Goal: Information Seeking & Learning: Learn about a topic

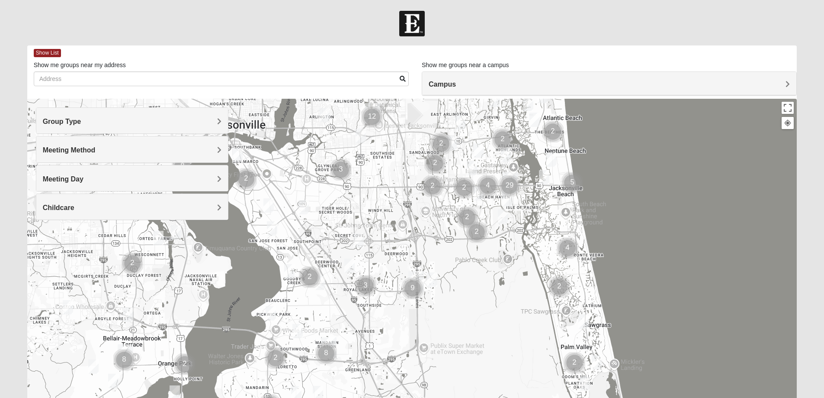
drag, startPoint x: 216, startPoint y: 305, endPoint x: 315, endPoint y: 209, distance: 138.1
click at [315, 211] on div at bounding box center [412, 272] width 770 height 346
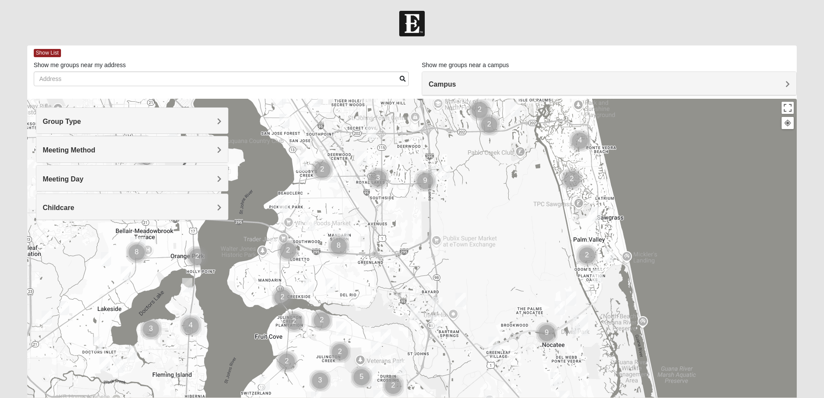
drag, startPoint x: 332, startPoint y: 319, endPoint x: 337, endPoint y: 222, distance: 96.6
click at [337, 230] on img "Mandarin" at bounding box center [342, 240] width 16 height 21
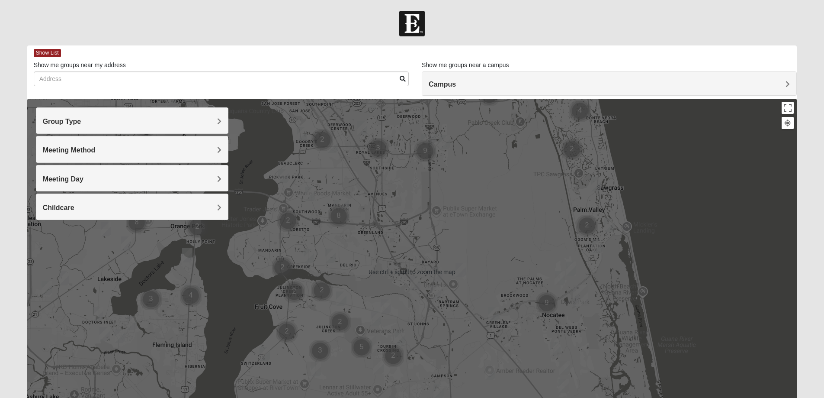
click at [187, 117] on h4 "Group Type" at bounding box center [132, 121] width 179 height 8
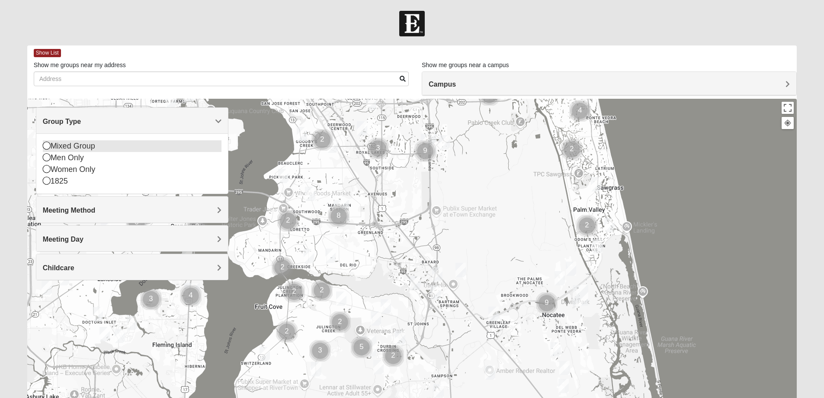
click at [65, 145] on div "Mixed Group" at bounding box center [132, 146] width 179 height 12
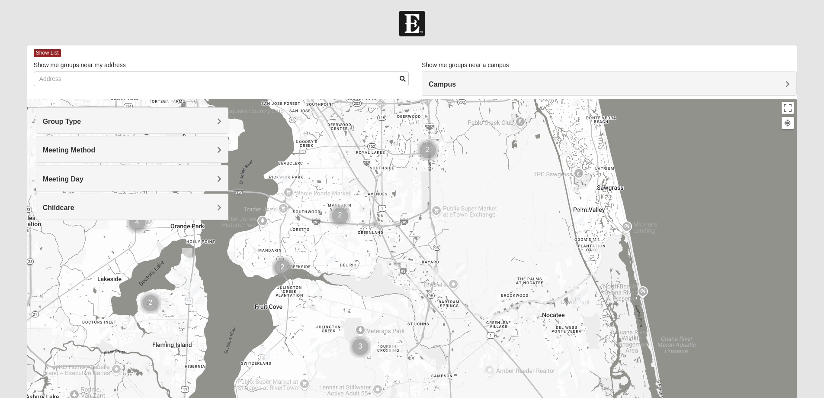
click at [314, 344] on img "Mixed Hayes 32259" at bounding box center [315, 345] width 10 height 14
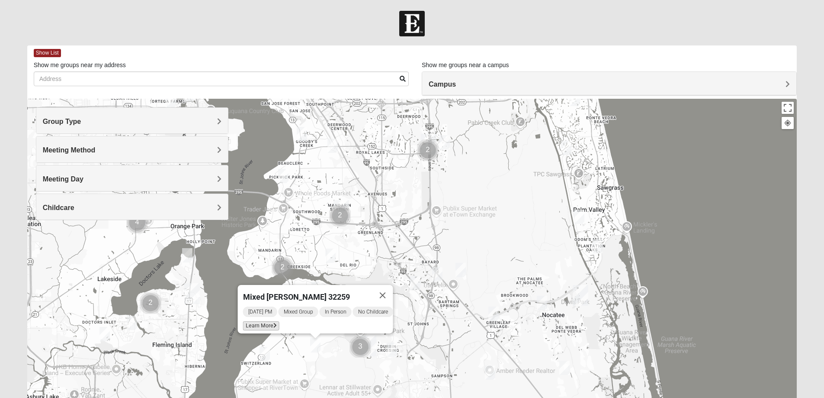
click at [261, 321] on span "Learn More" at bounding box center [261, 325] width 36 height 9
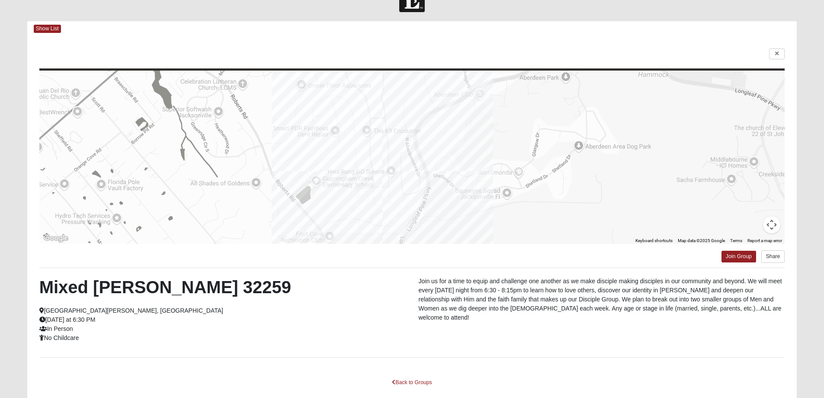
scroll to position [74, 0]
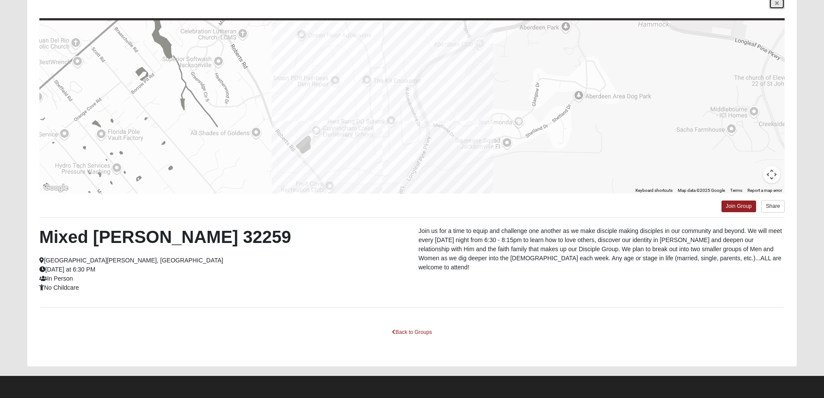
click at [776, 3] on icon at bounding box center [777, 3] width 3 height 5
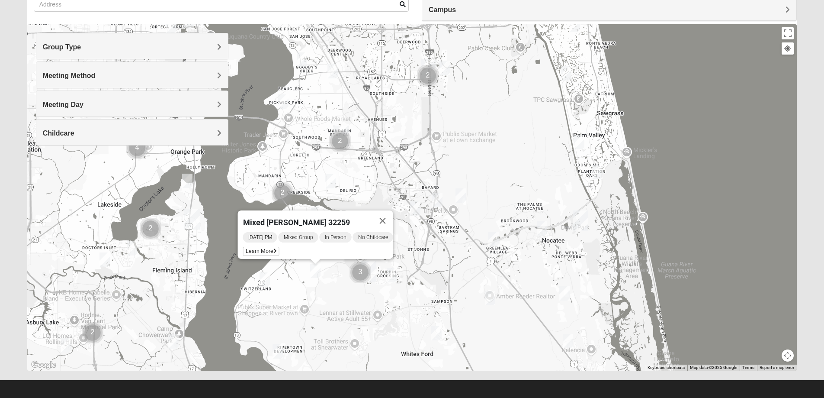
click at [109, 133] on h4 "Childcare" at bounding box center [132, 133] width 179 height 8
click at [47, 159] on icon at bounding box center [47, 157] width 8 height 8
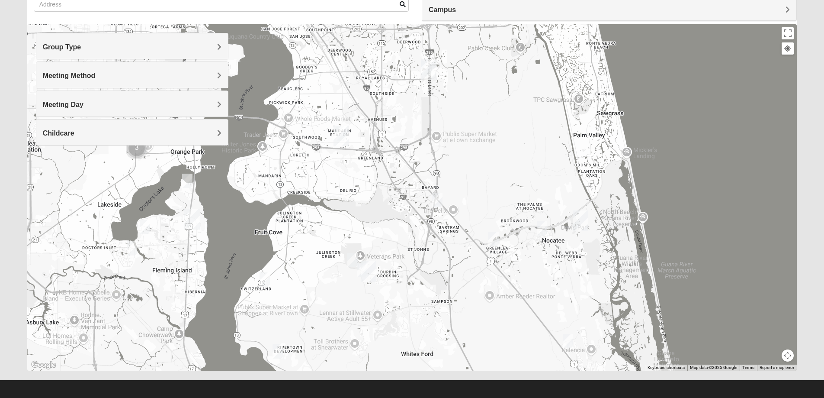
click at [263, 280] on img "Mixed Otts 32259" at bounding box center [265, 279] width 10 height 14
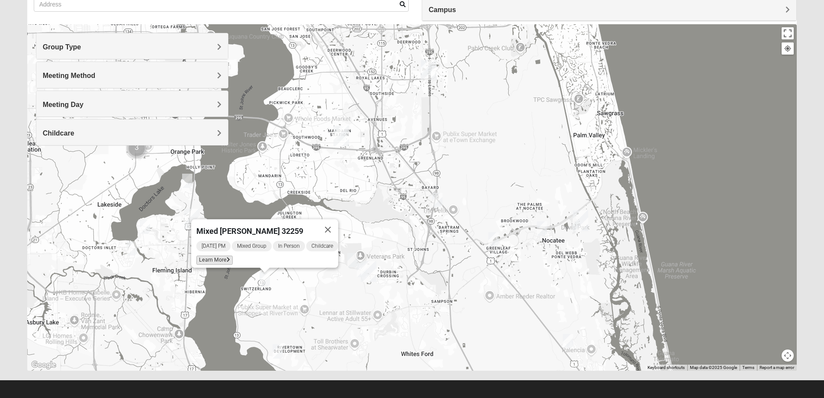
click at [220, 255] on span "Learn More" at bounding box center [214, 259] width 36 height 9
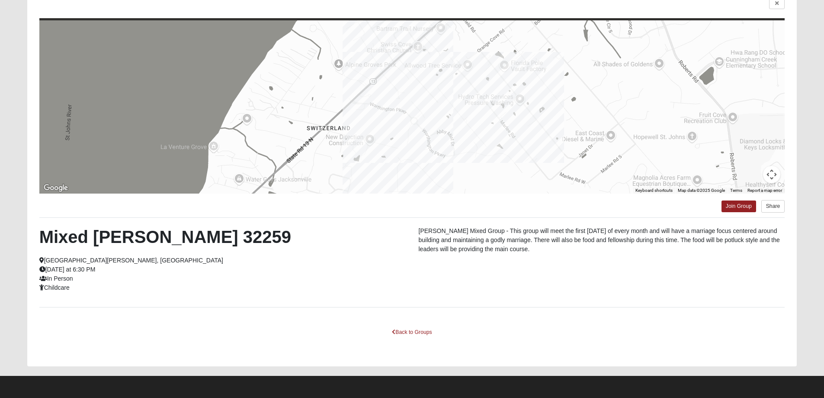
click at [89, 233] on h2 "Mixed [PERSON_NAME] 32259" at bounding box center [222, 236] width 367 height 21
click at [113, 234] on h2 "Mixed [PERSON_NAME] 32259" at bounding box center [222, 236] width 367 height 21
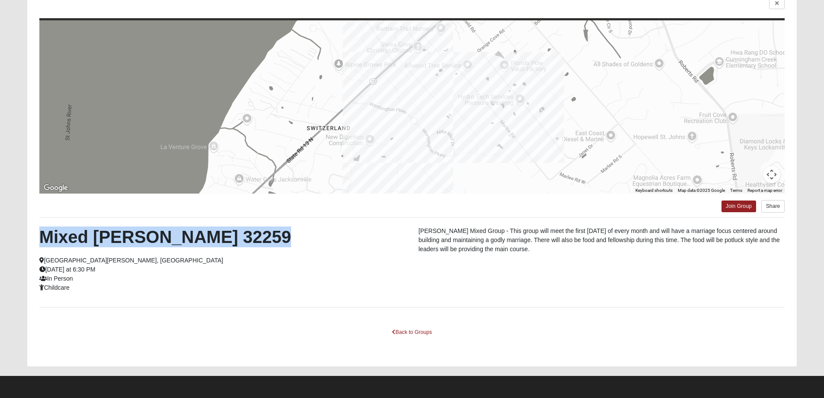
click at [113, 234] on h2 "Mixed [PERSON_NAME] 32259" at bounding box center [222, 236] width 367 height 21
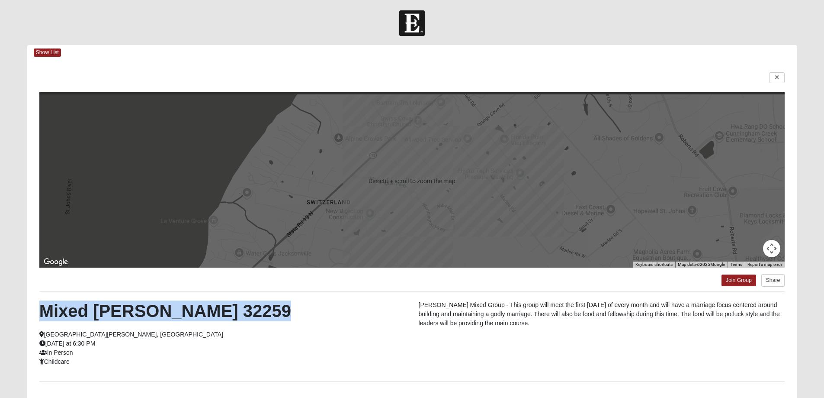
scroll to position [0, 0]
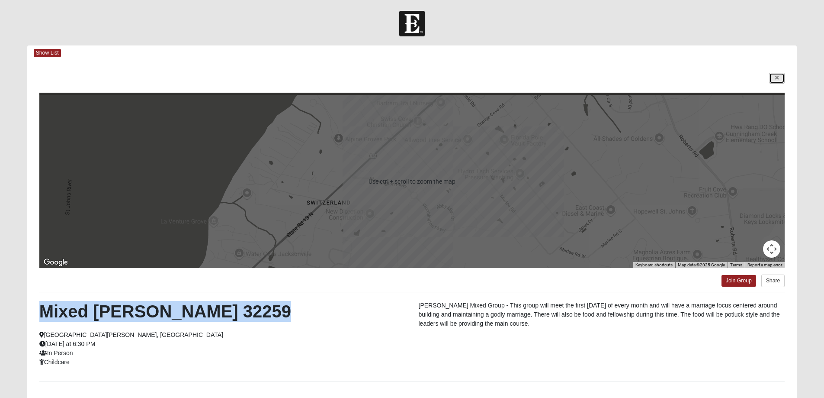
click at [778, 75] on icon at bounding box center [777, 77] width 3 height 5
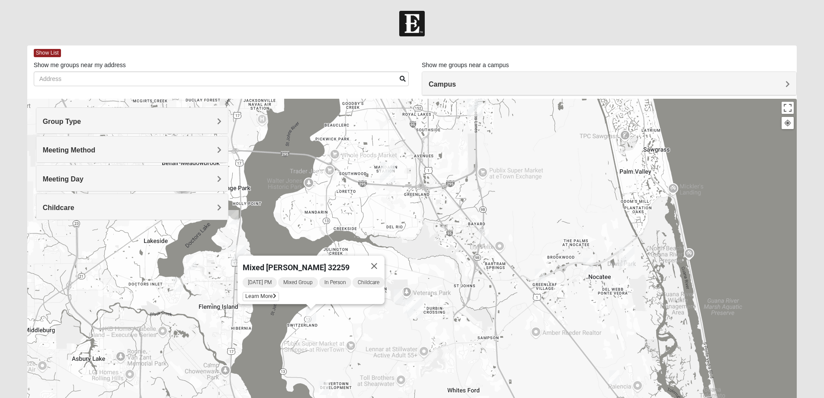
drag, startPoint x: 308, startPoint y: 238, endPoint x: 355, endPoint y: 199, distance: 61.4
click at [355, 199] on div "Mixed [PERSON_NAME] 32259 [DATE] PM Mixed Group In Person Childcare Learn More" at bounding box center [412, 272] width 770 height 346
click at [379, 257] on button "Close" at bounding box center [374, 265] width 21 height 21
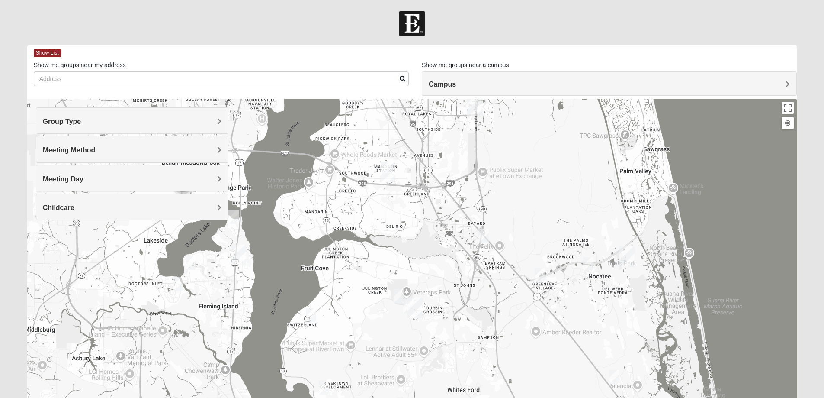
click at [408, 304] on img "St. Johns" at bounding box center [415, 307] width 16 height 21
click at [405, 304] on img "Mixed Franzini 32259" at bounding box center [408, 306] width 10 height 14
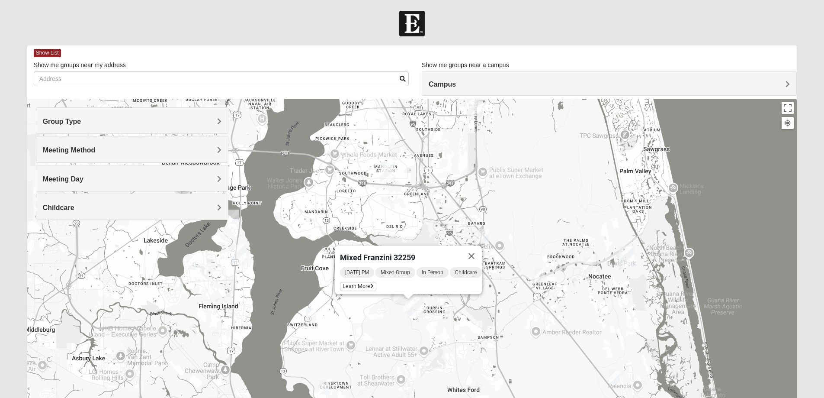
click at [405, 304] on img "Mixed Franzini 32259" at bounding box center [408, 306] width 10 height 14
click at [399, 298] on img "Mixed Clark 32259" at bounding box center [399, 296] width 10 height 14
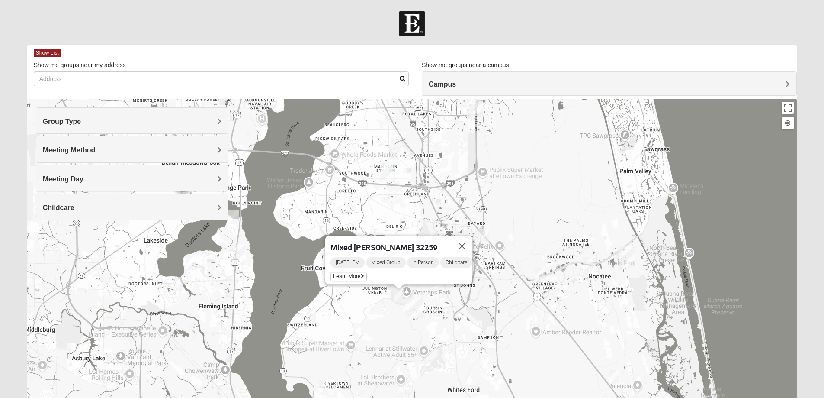
click at [399, 298] on img "Mixed Clark 32259" at bounding box center [399, 296] width 10 height 14
click at [367, 309] on div "Mixed [PERSON_NAME] 32259 [DATE] PM Mixed Group In Person Childcare Learn More" at bounding box center [412, 272] width 770 height 346
click at [468, 239] on button "Close" at bounding box center [462, 245] width 21 height 21
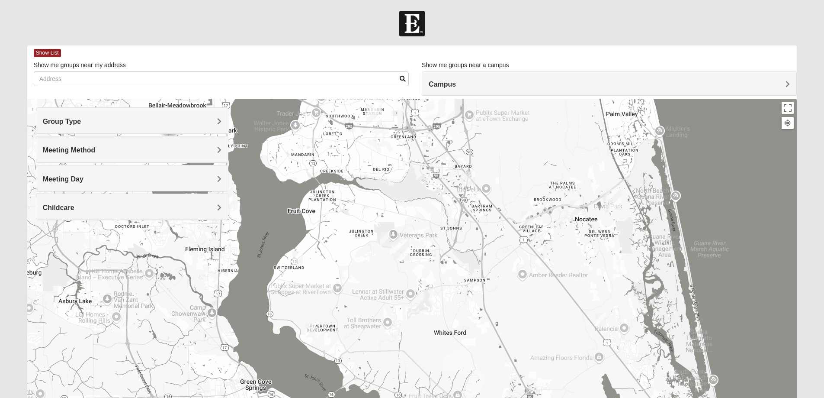
drag, startPoint x: 338, startPoint y: 364, endPoint x: 325, endPoint y: 306, distance: 59.5
click at [325, 306] on div at bounding box center [412, 272] width 770 height 346
click at [309, 328] on img "Mixed Murphy 32259" at bounding box center [311, 330] width 10 height 14
click at [382, 273] on button "Close" at bounding box center [374, 280] width 21 height 21
click at [203, 151] on h4 "Meeting Method" at bounding box center [132, 150] width 179 height 8
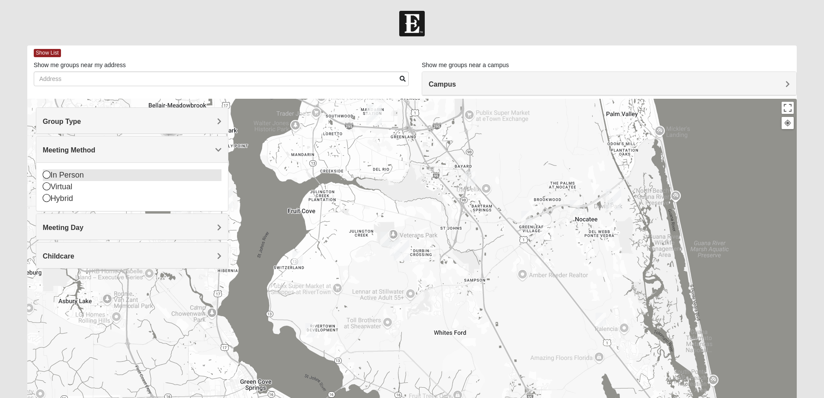
click at [46, 175] on icon at bounding box center [47, 175] width 8 height 8
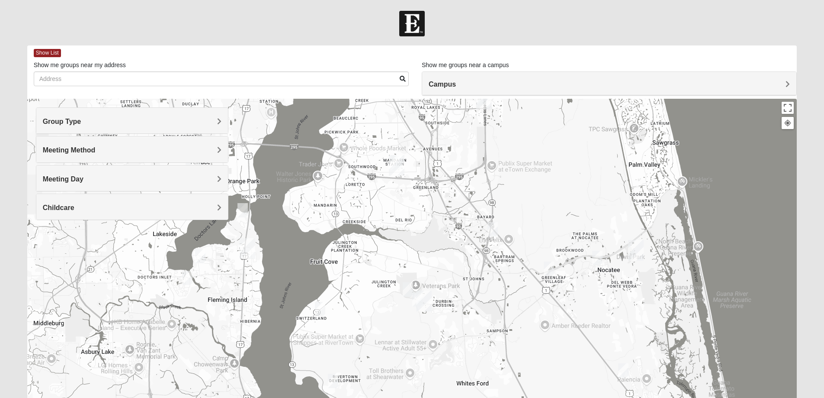
drag, startPoint x: 335, startPoint y: 205, endPoint x: 359, endPoint y: 257, distance: 57.3
click at [359, 257] on div at bounding box center [412, 272] width 770 height 346
click at [493, 225] on img "Mixed Reed/Tabak 32258" at bounding box center [493, 229] width 10 height 14
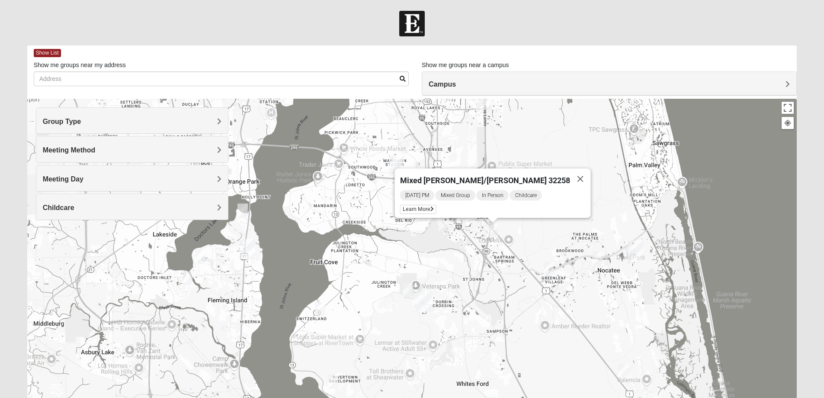
click at [549, 267] on img "Mixed Buckley 32081" at bounding box center [549, 269] width 10 height 14
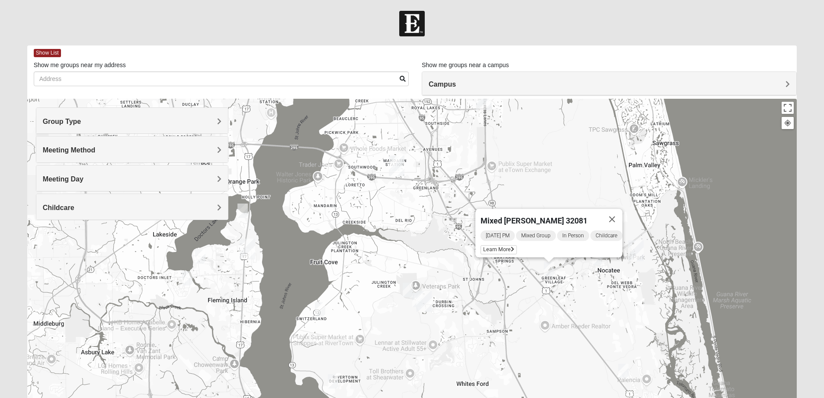
click at [549, 267] on img "Mixed Buckley 32081" at bounding box center [549, 269] width 10 height 14
click at [319, 310] on img "Mixed Otts 32259" at bounding box center [320, 309] width 10 height 14
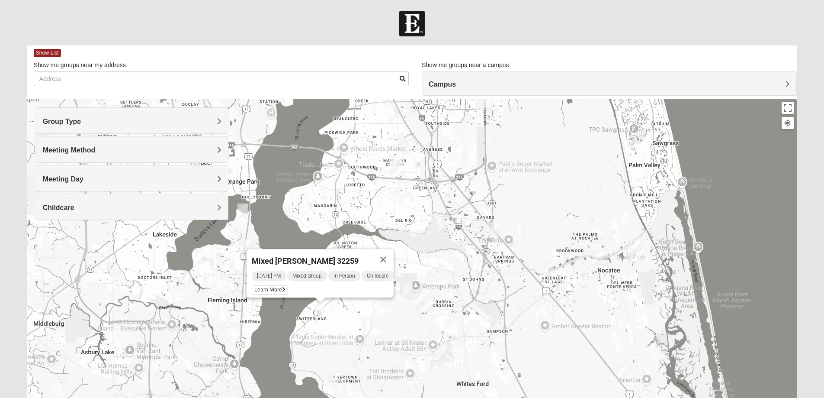
click at [292, 256] on span "Mixed [PERSON_NAME] 32259" at bounding box center [305, 260] width 107 height 9
click at [411, 289] on img "Mixed Clark 32259" at bounding box center [408, 290] width 10 height 14
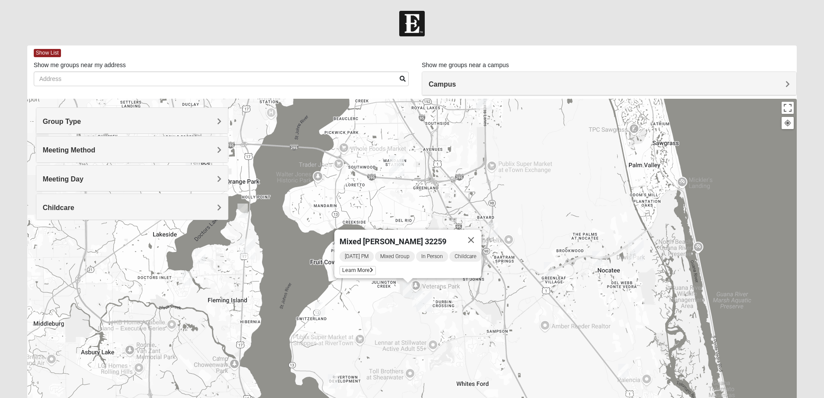
click at [415, 296] on img "Mixed Franzini 32259" at bounding box center [417, 300] width 10 height 14
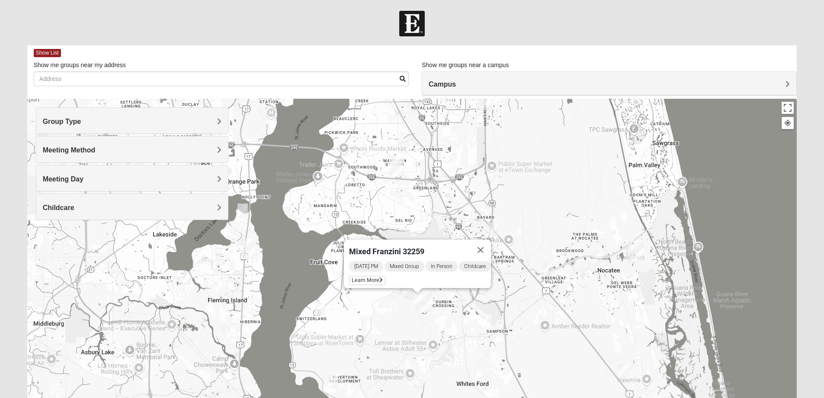
click at [320, 306] on img "Mixed Otts 32259" at bounding box center [320, 309] width 10 height 14
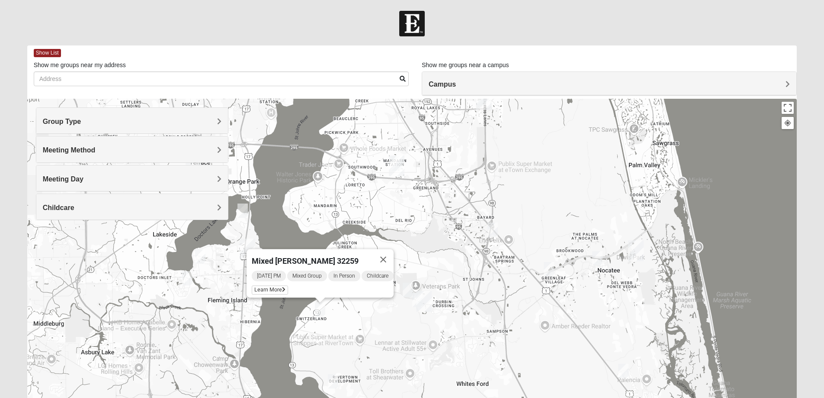
click at [380, 315] on div "Mixed [PERSON_NAME] 32259 [DATE] PM Mixed Group In Person Childcare Learn More" at bounding box center [412, 272] width 770 height 346
click at [186, 279] on img "Mixed Boger 32068" at bounding box center [187, 278] width 10 height 14
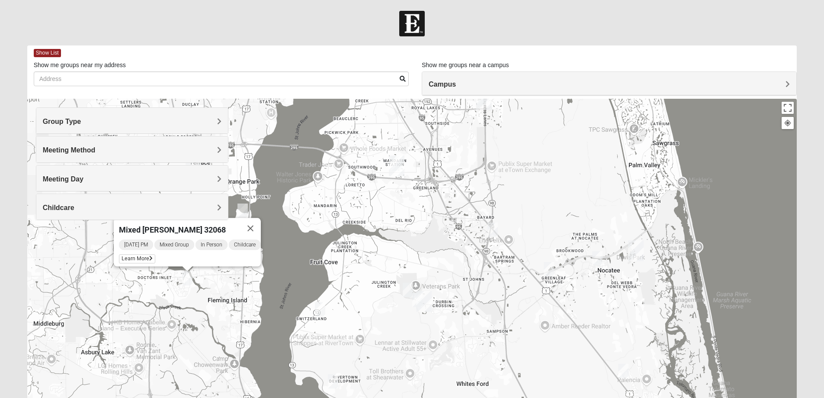
click at [206, 279] on div "Mixed [PERSON_NAME] 32068 [DATE] PM Mixed Group In Person Childcare Learn More" at bounding box center [412, 272] width 770 height 346
click at [256, 220] on button "Close" at bounding box center [250, 228] width 21 height 21
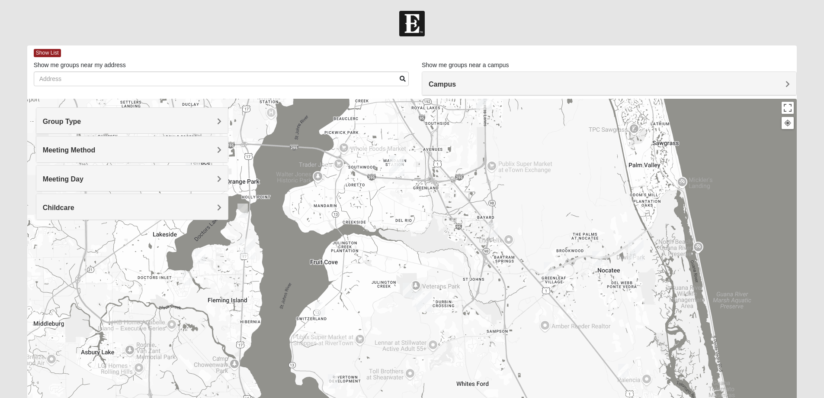
click at [203, 257] on img "Mixed Sims 32003" at bounding box center [200, 256] width 10 height 14
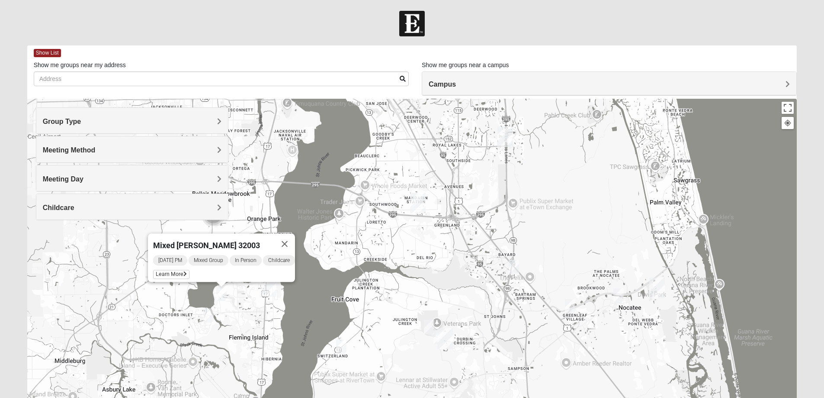
drag, startPoint x: 371, startPoint y: 227, endPoint x: 395, endPoint y: 261, distance: 41.8
click at [395, 261] on div "Mixed [PERSON_NAME] 32003 [DATE] PM Mixed Group In Person Childcare Learn More" at bounding box center [412, 272] width 770 height 346
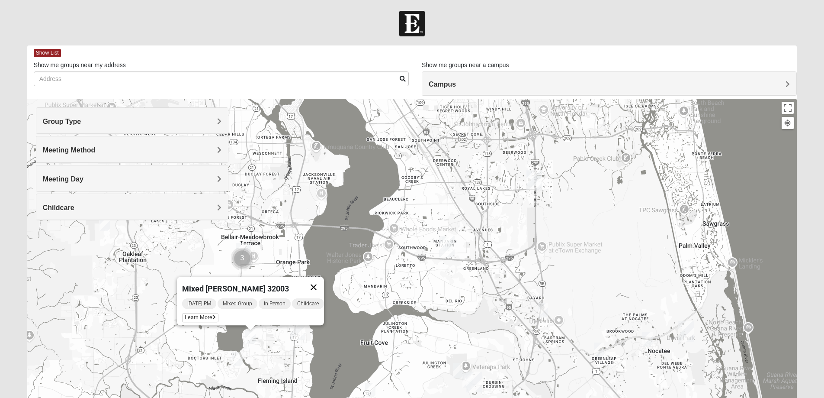
click at [322, 280] on button "Close" at bounding box center [313, 287] width 21 height 21
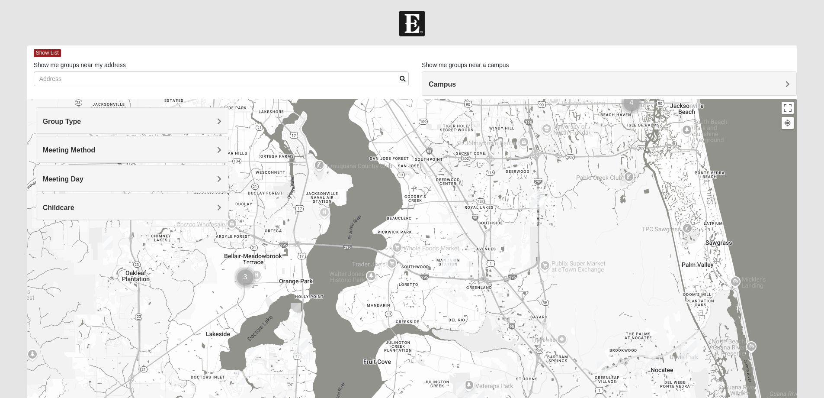
drag, startPoint x: 419, startPoint y: 218, endPoint x: 422, endPoint y: 241, distance: 22.7
click at [422, 241] on div at bounding box center [412, 272] width 770 height 346
click at [212, 127] on div "Group Type" at bounding box center [132, 121] width 192 height 26
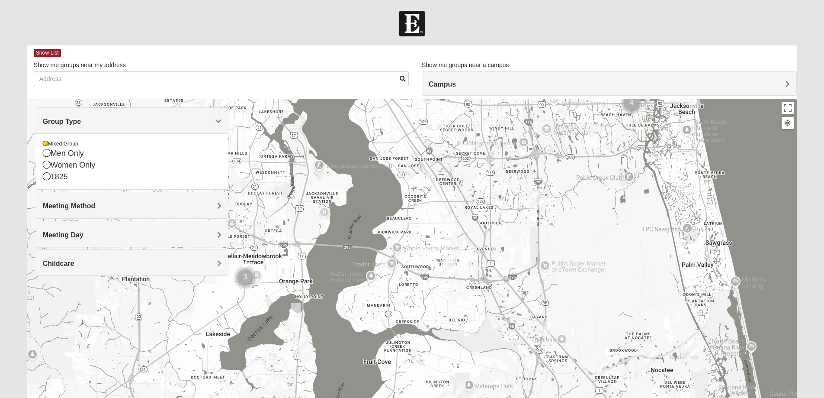
click at [212, 127] on div "Group Type" at bounding box center [132, 121] width 192 height 26
